Goal: Use online tool/utility: Utilize a website feature to perform a specific function

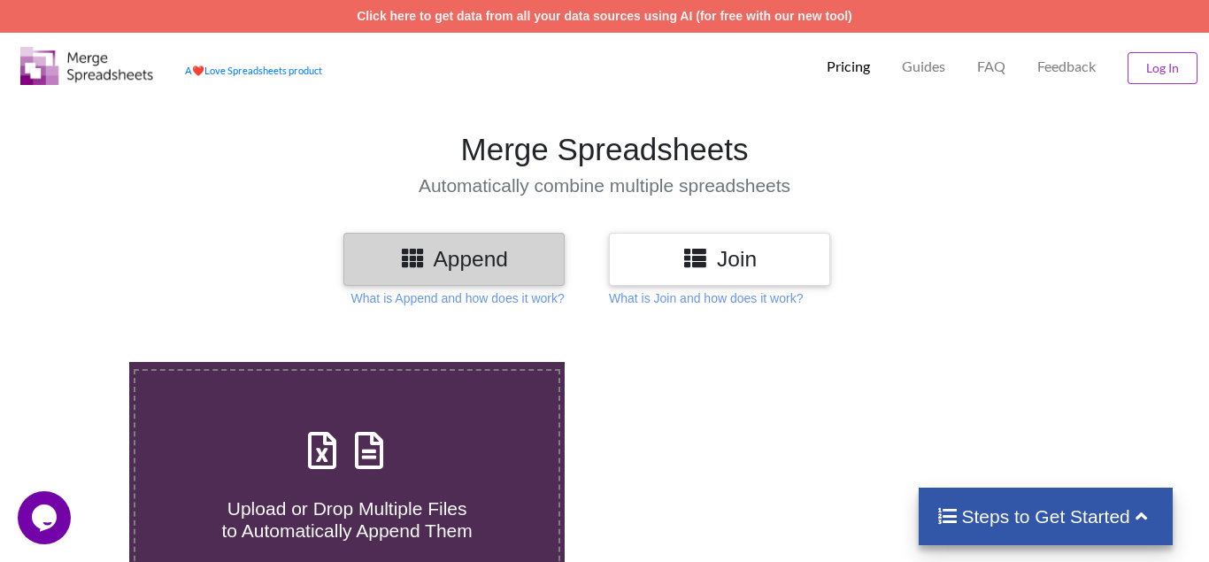
click at [451, 254] on h3 "Append" at bounding box center [454, 259] width 195 height 26
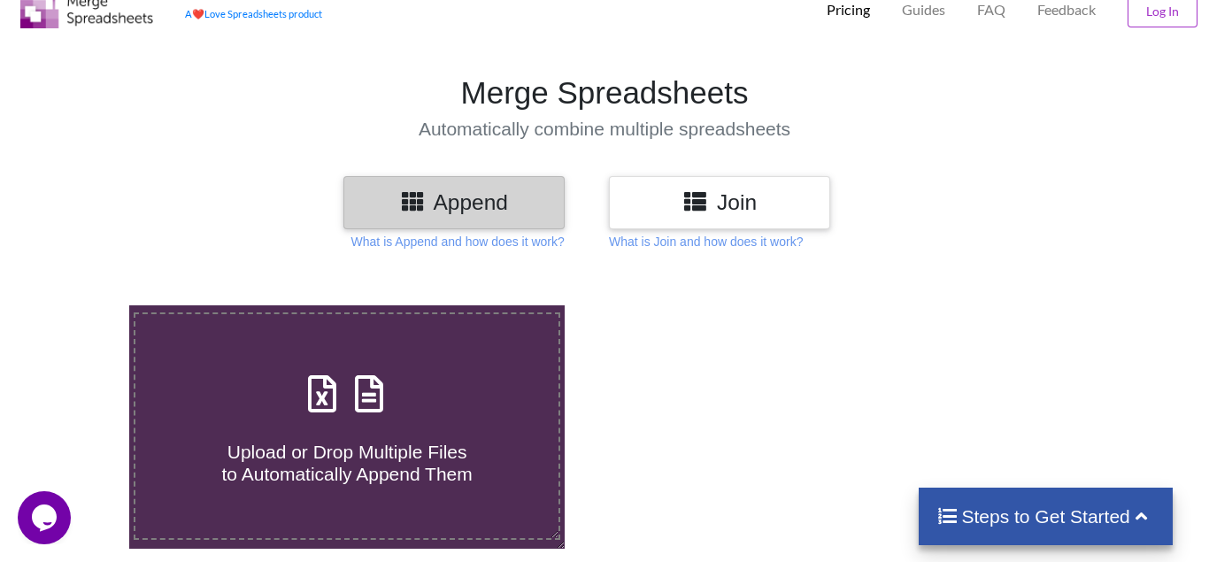
scroll to position [90, 0]
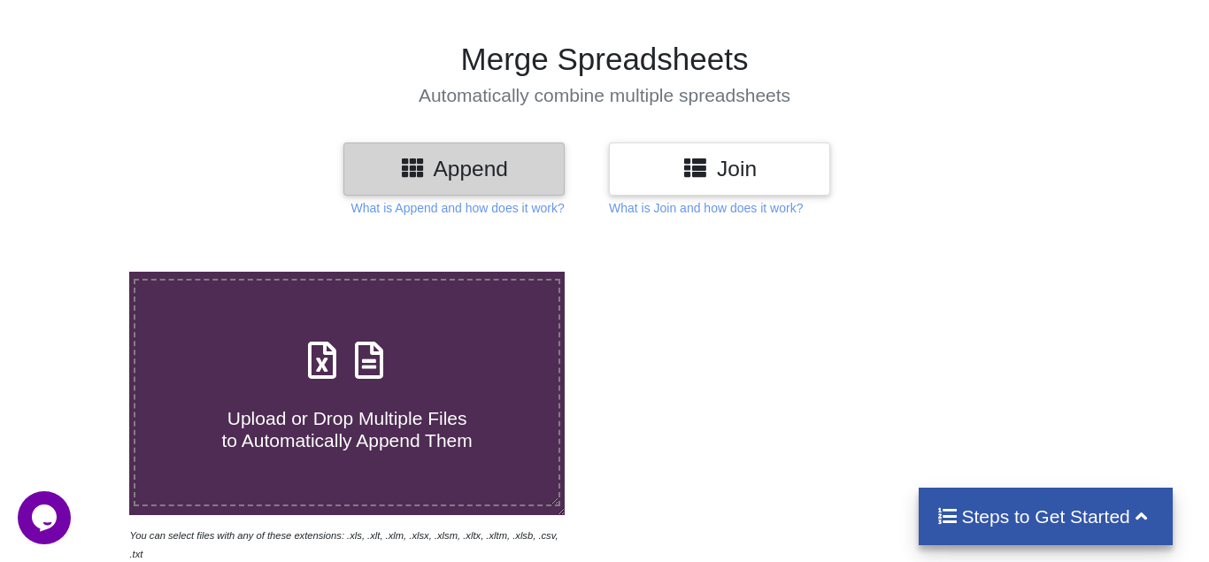
click at [355, 333] on icon at bounding box center [369, 351] width 44 height 37
click at [81, 272] on input "Upload or Drop Multiple Files to Automatically Append Them" at bounding box center [81, 272] width 0 height 0
type input "C:\fakepath\1.xls"
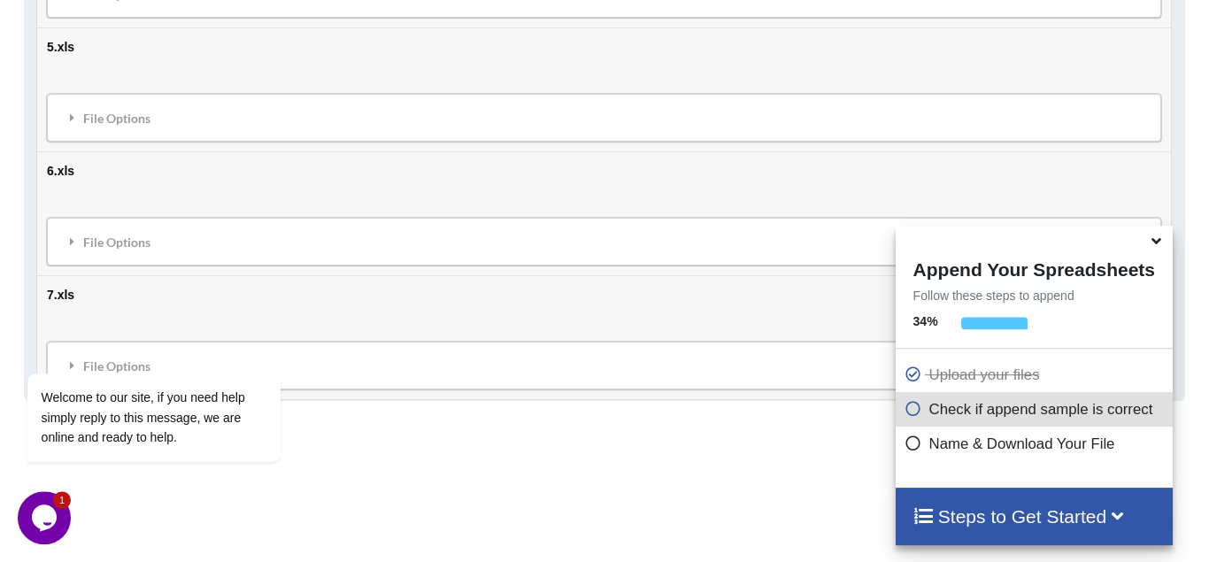
scroll to position [1552, 0]
drag, startPoint x: 903, startPoint y: 410, endPoint x: 919, endPoint y: 414, distance: 16.5
click at [905, 410] on icon at bounding box center [914, 405] width 18 height 15
click at [906, 410] on icon at bounding box center [914, 405] width 18 height 15
click at [909, 409] on icon at bounding box center [914, 405] width 18 height 15
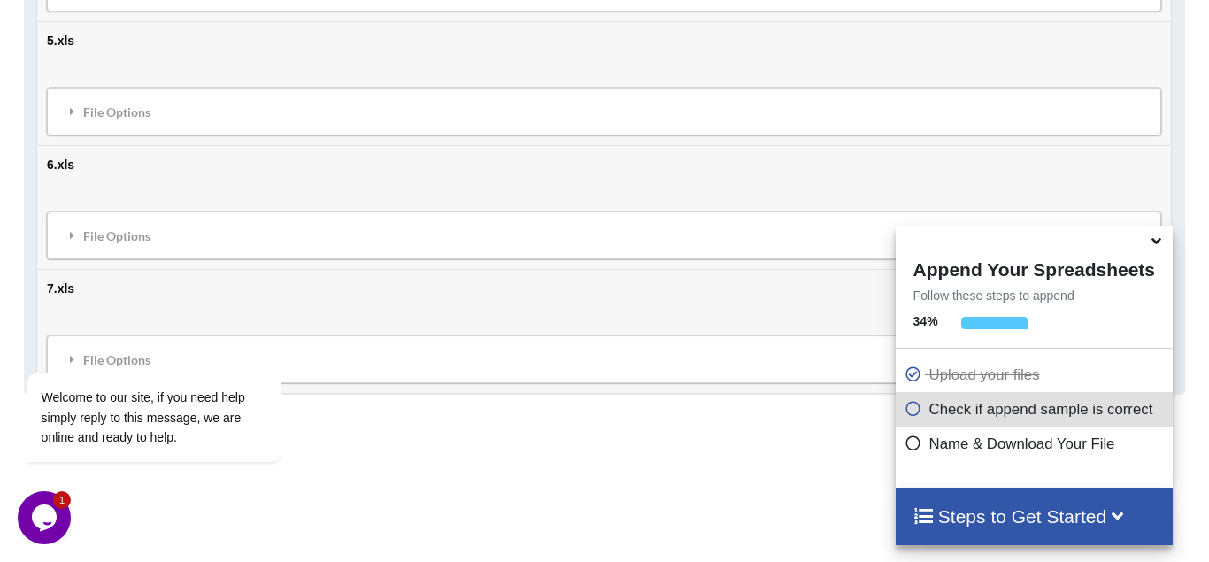
click at [1161, 245] on icon at bounding box center [1156, 238] width 19 height 16
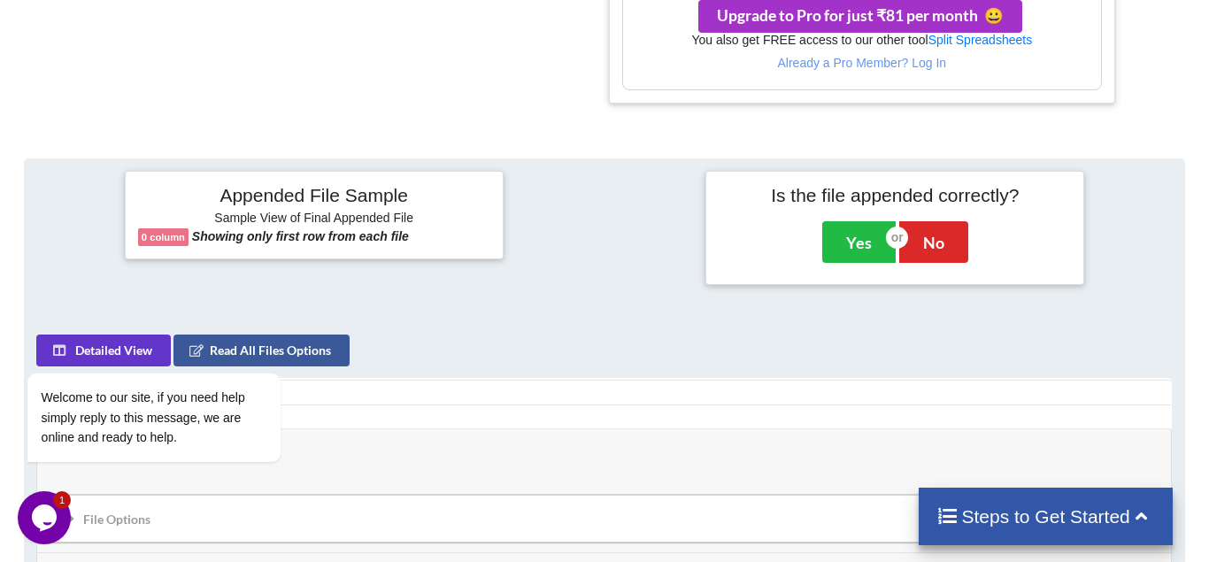
scroll to position [829, 0]
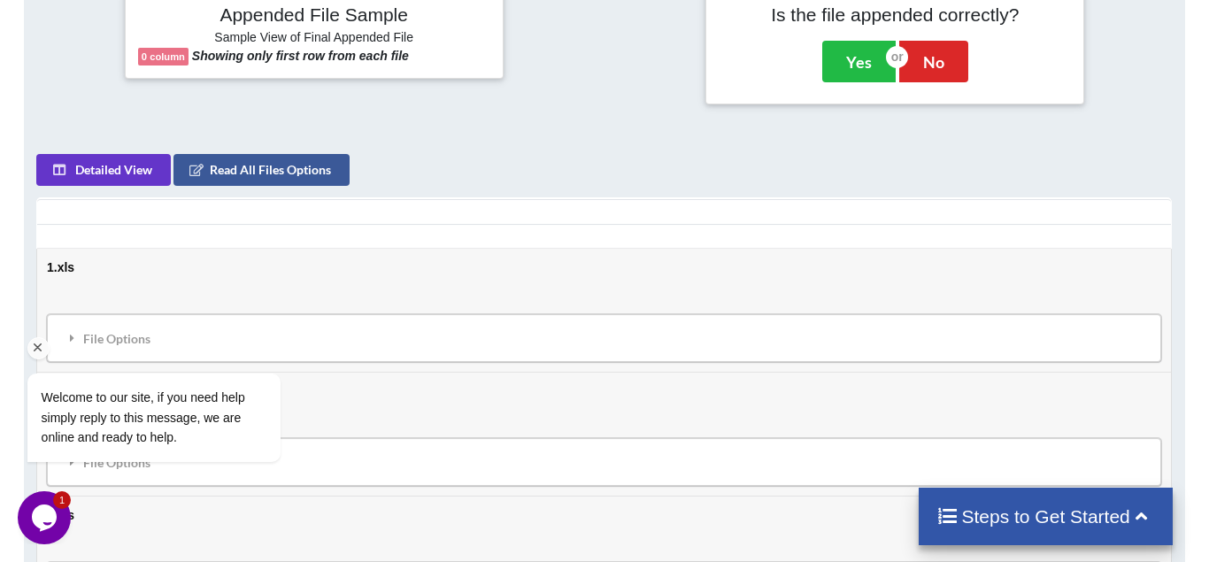
click at [89, 262] on div "Welcome to our site, if you need help simply reply to this message, we are onli…" at bounding box center [177, 344] width 319 height 269
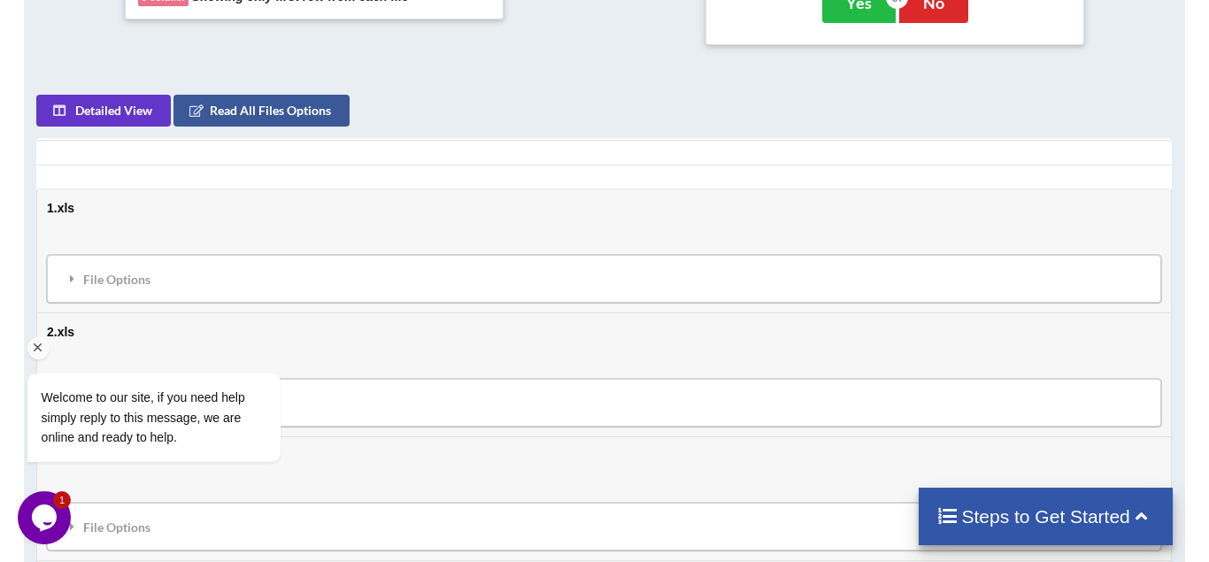
scroll to position [920, 0]
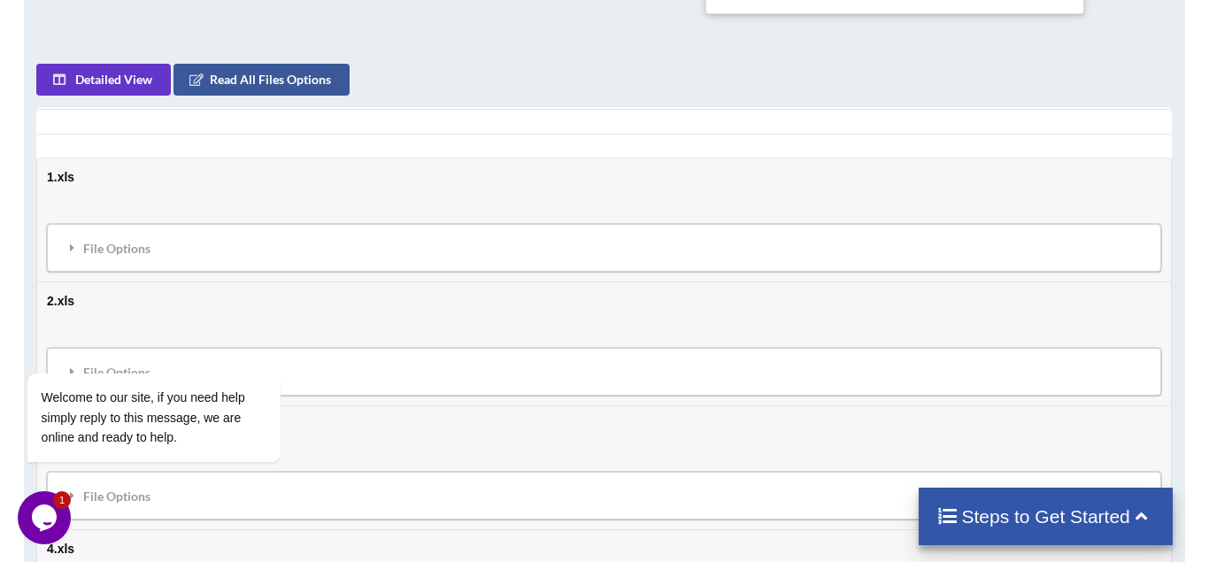
click at [46, 513] on icon "Chat widget" at bounding box center [44, 518] width 25 height 27
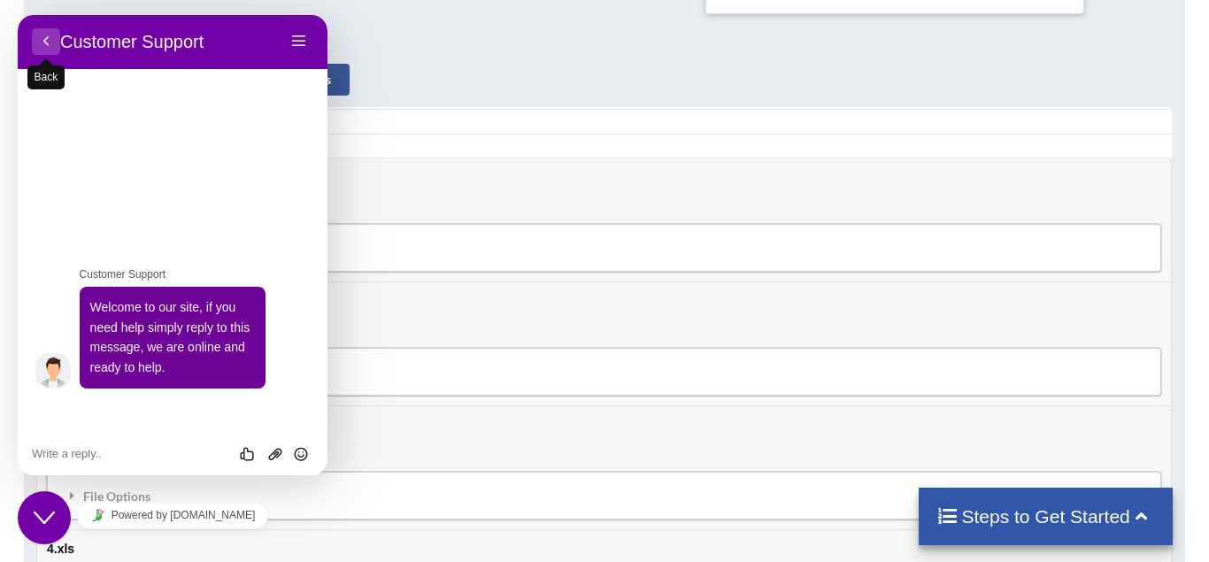
click at [47, 38] on button "Back" at bounding box center [46, 41] width 28 height 27
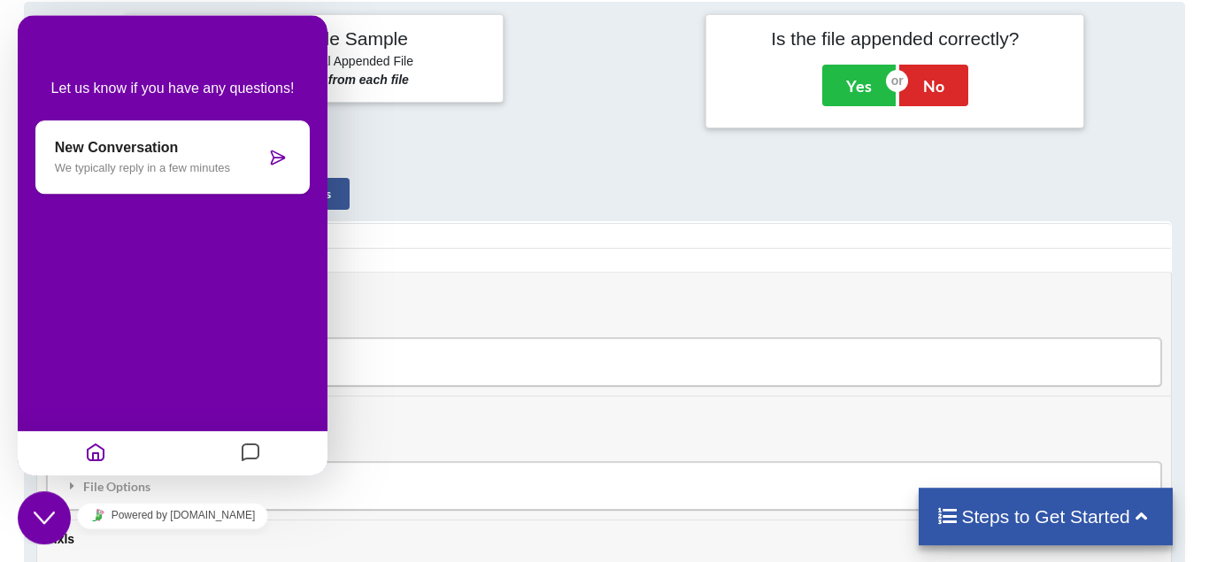
scroll to position [739, 0]
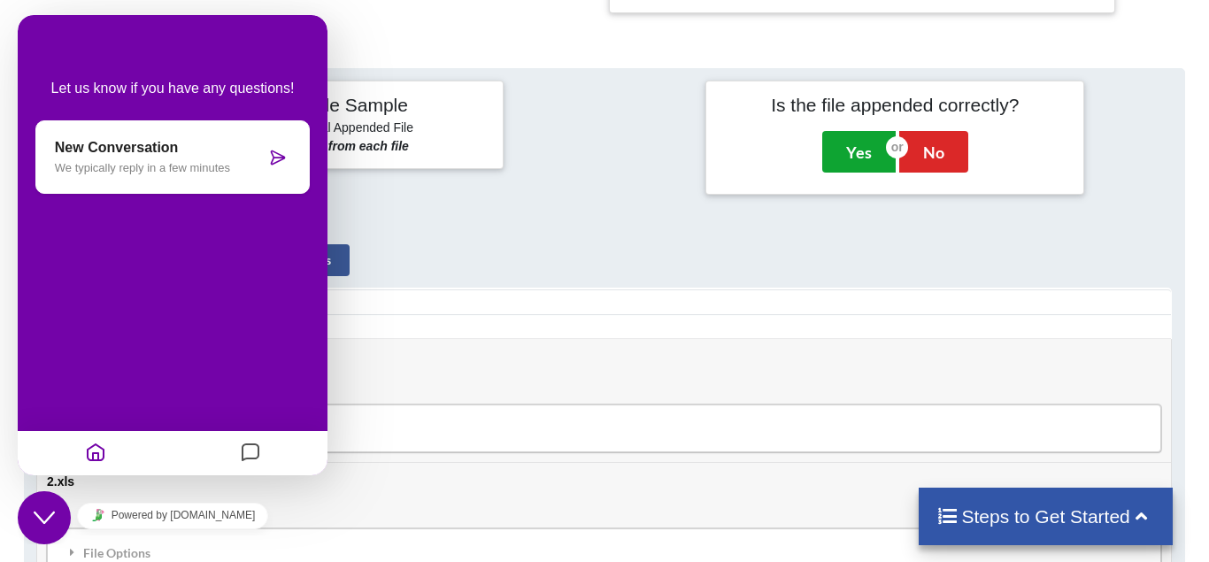
click at [869, 131] on button "Yes" at bounding box center [858, 151] width 73 height 41
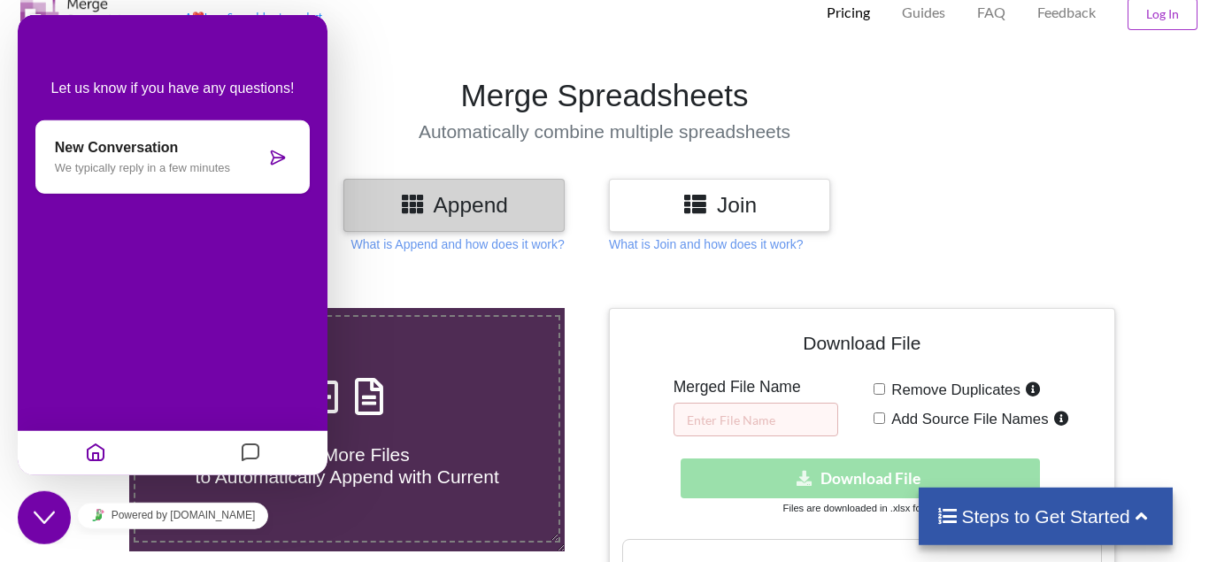
scroll to position [90, 0]
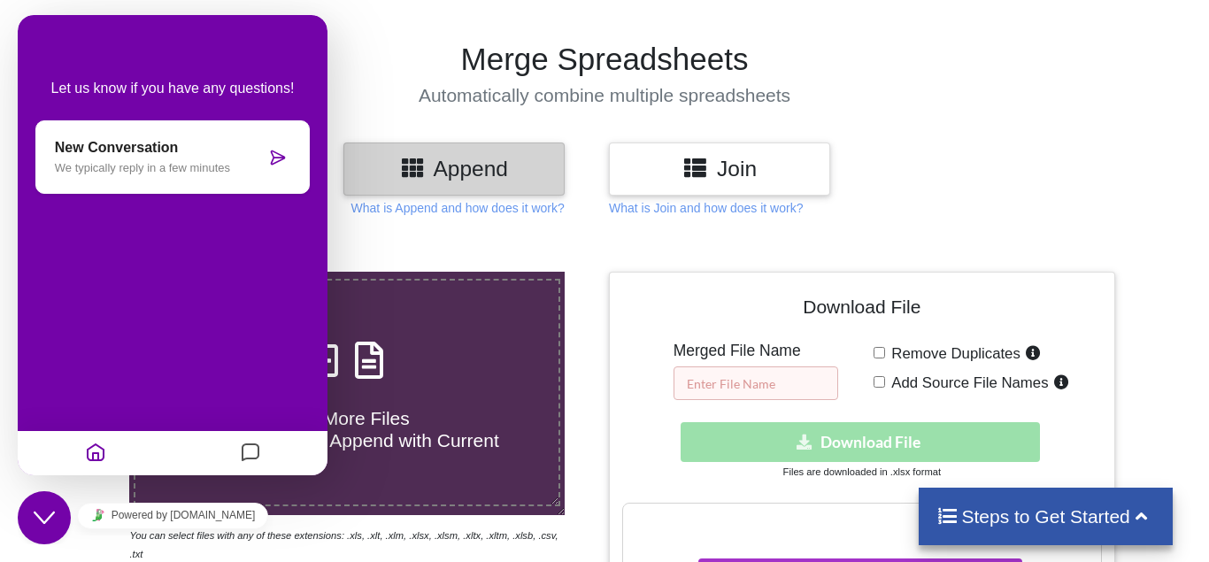
click at [682, 366] on input "text" at bounding box center [756, 383] width 165 height 34
type input "abc"
click at [878, 347] on input "Remove Duplicates" at bounding box center [880, 353] width 12 height 12
checkbox input "true"
drag, startPoint x: 882, startPoint y: 343, endPoint x: 868, endPoint y: 375, distance: 35.3
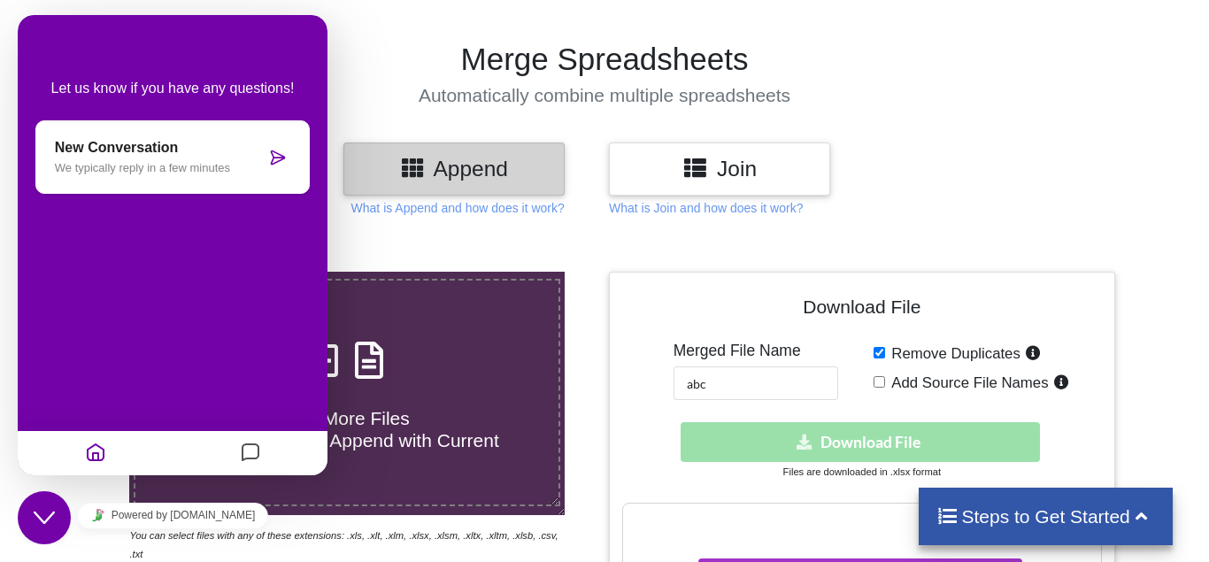
click at [882, 376] on input "Add Source File Names" at bounding box center [880, 382] width 12 height 12
checkbox input "true"
click at [865, 382] on div "Download File Merged File Name abc Remove Duplicates Add Source File Names Down…" at bounding box center [862, 467] width 480 height 364
click at [849, 422] on div "Download hidden Download File" at bounding box center [862, 442] width 480 height 40
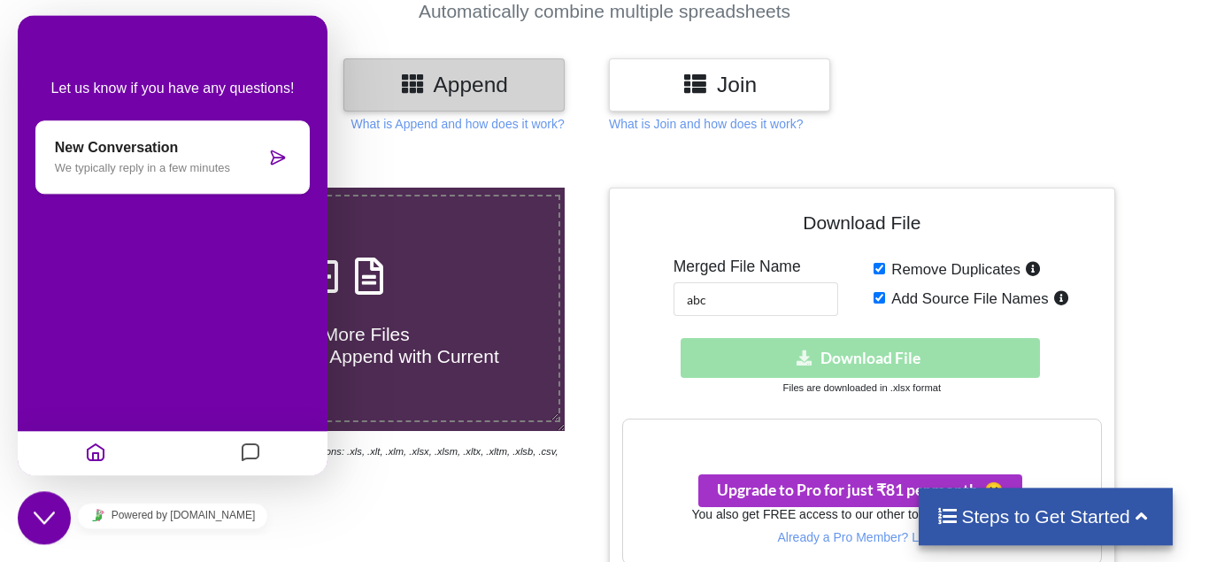
scroll to position [271, 0]
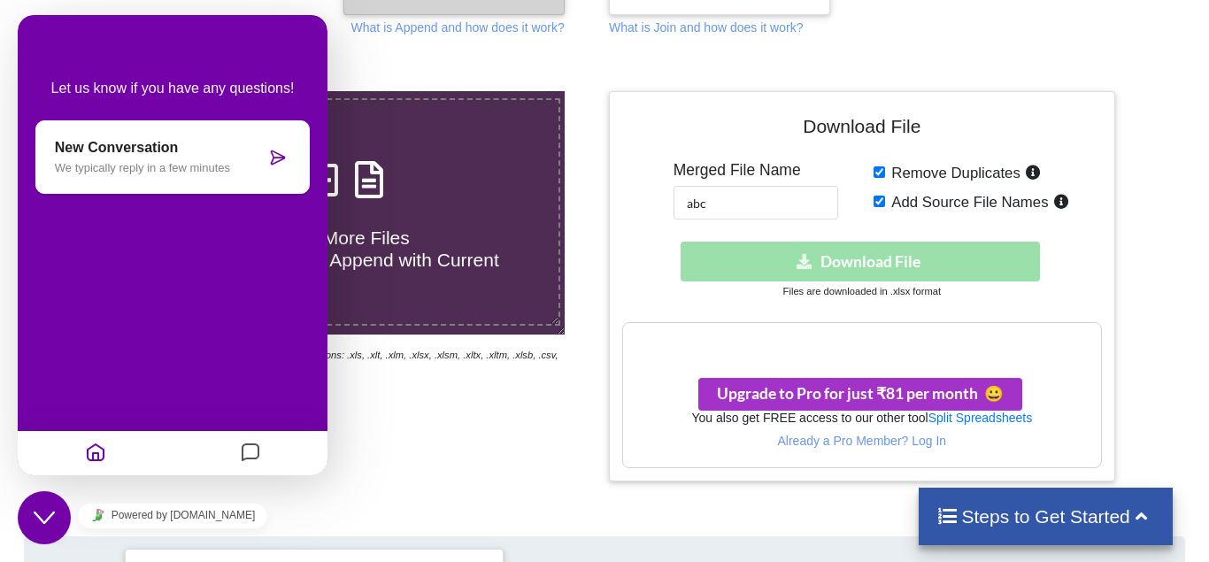
click at [852, 332] on h3 "Your files are more than 1 MB" at bounding box center [862, 341] width 478 height 19
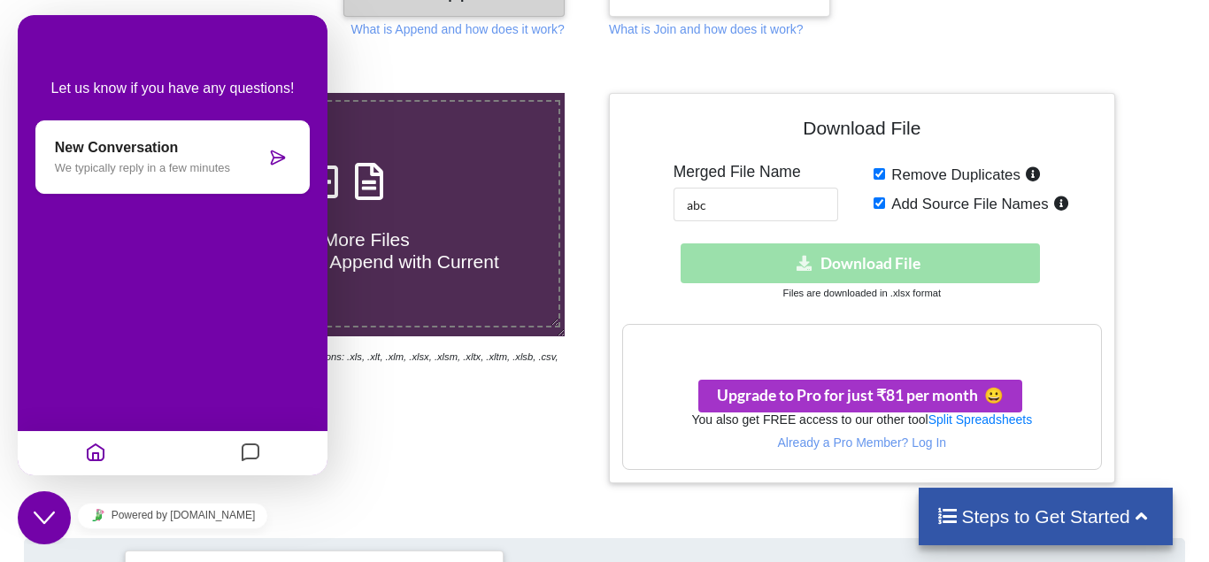
scroll to position [0, 0]
